Goal: Transaction & Acquisition: Subscribe to service/newsletter

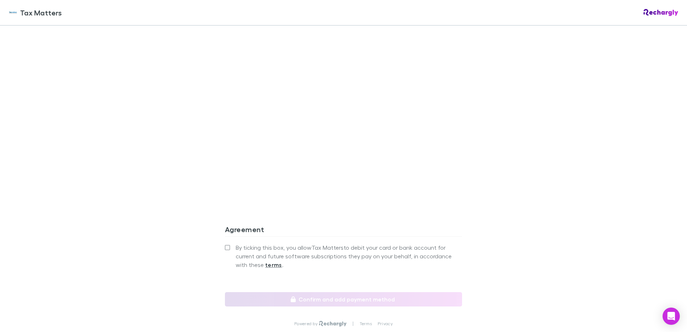
scroll to position [575, 0]
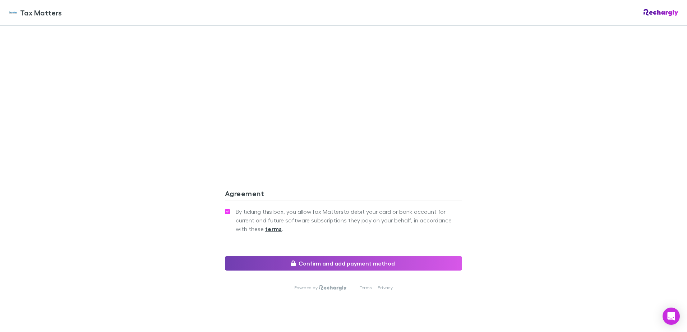
click at [347, 258] on button "Confirm and add payment method" at bounding box center [343, 263] width 237 height 14
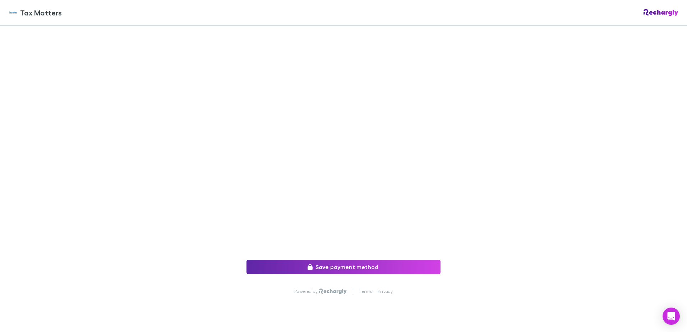
scroll to position [109, 0]
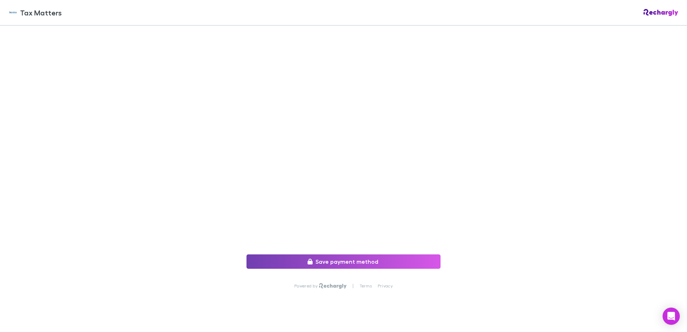
click at [339, 254] on button "Save payment method" at bounding box center [343, 261] width 194 height 14
